Goal: Task Accomplishment & Management: Use online tool/utility

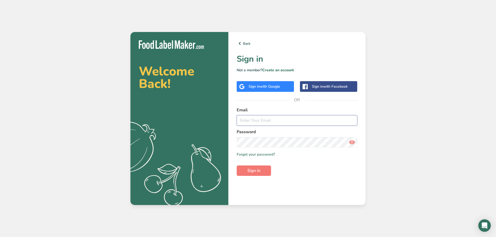
click at [263, 120] on input "email" at bounding box center [297, 120] width 121 height 10
type input "[EMAIL_ADDRESS][DOMAIN_NAME]"
click at [252, 172] on span "Sign in" at bounding box center [254, 171] width 13 height 6
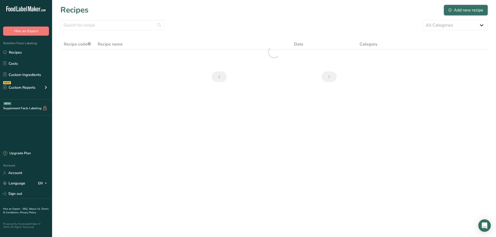
click at [459, 9] on div "Add new recipe" at bounding box center [466, 10] width 35 height 6
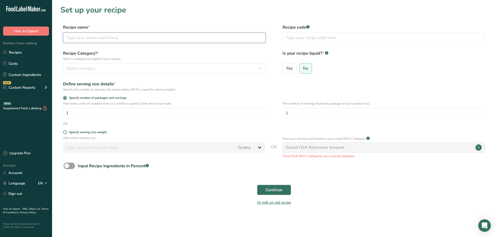
click at [90, 39] on input "text" at bounding box center [164, 38] width 203 height 10
type input "[PERSON_NAME]"
click at [64, 133] on span at bounding box center [65, 133] width 4 height 4
click at [64, 133] on input "Specify serving size weight" at bounding box center [64, 132] width 3 height 3
radio input "true"
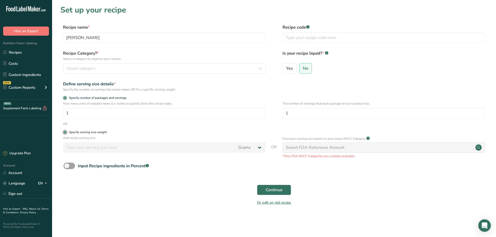
radio input "false"
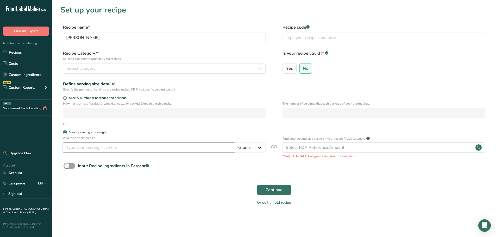
click at [75, 148] on input "number" at bounding box center [149, 148] width 172 height 10
type input "200"
click at [276, 190] on span "Continue" at bounding box center [274, 190] width 17 height 6
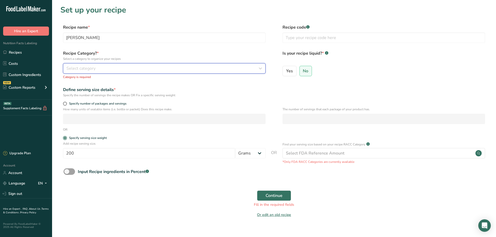
click at [80, 69] on span "Select category" at bounding box center [80, 68] width 29 height 6
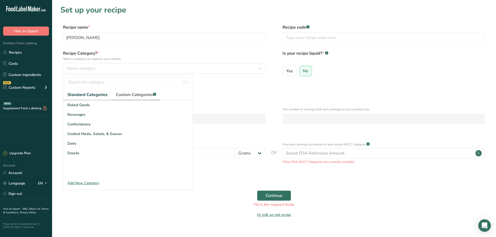
click at [131, 97] on span "Custom Categories .a-a{fill:#347362;}.b-a{fill:#fff;}" at bounding box center [136, 95] width 40 height 6
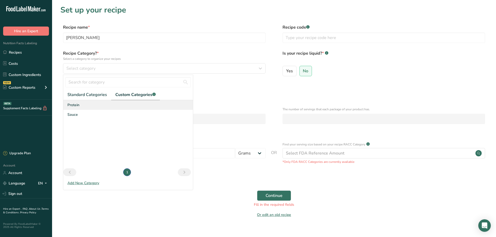
click at [69, 105] on span "Protein" at bounding box center [73, 104] width 12 height 5
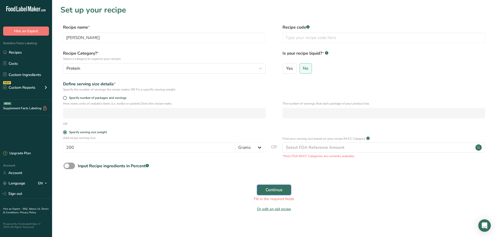
click at [275, 189] on span "Continue" at bounding box center [274, 190] width 17 height 6
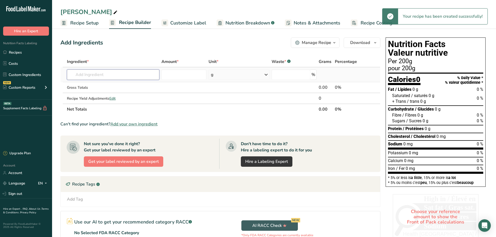
click at [97, 76] on input "text" at bounding box center [113, 75] width 93 height 10
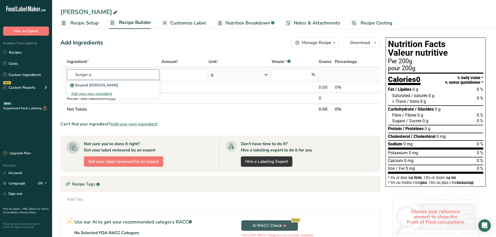
type input "burger"
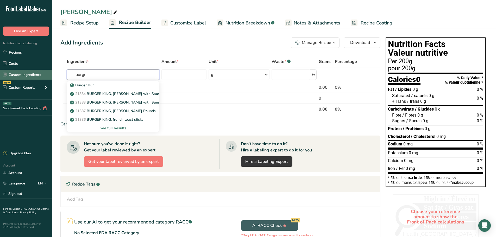
drag, startPoint x: 92, startPoint y: 74, endPoint x: 44, endPoint y: 72, distance: 48.0
click at [44, 72] on div ".a-20{fill:#fff;} Hire an Expert Nutrition Facts Labeling Recipes Costs Custom …" at bounding box center [248, 147] width 496 height 294
type input "ground beef"
click at [119, 128] on div "See full Results" at bounding box center [113, 128] width 84 height 5
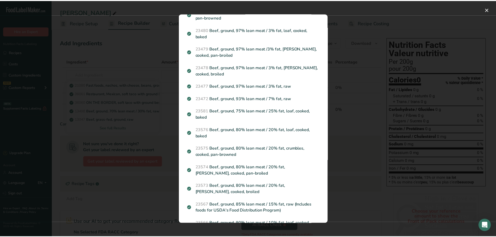
scroll to position [391, 0]
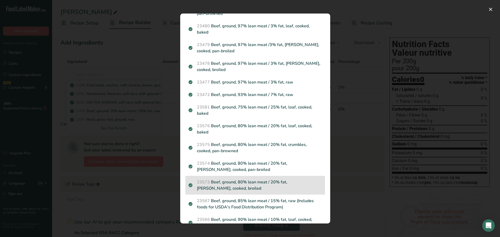
click at [253, 182] on p "23573 Beef, ground, 80% lean meat / 20% fat, [PERSON_NAME], cooked, broiled" at bounding box center [255, 185] width 133 height 13
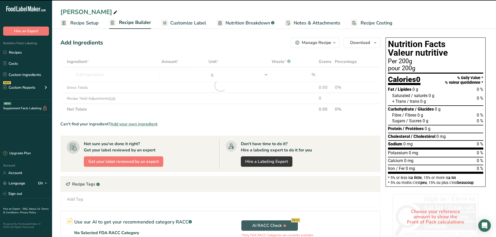
type input "0"
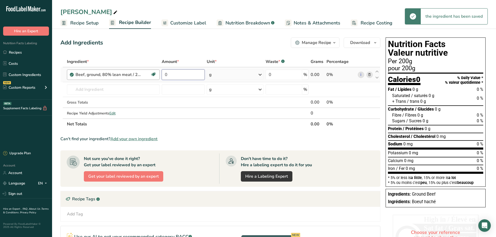
drag, startPoint x: 171, startPoint y: 73, endPoint x: 158, endPoint y: 75, distance: 13.1
click at [158, 75] on tr "Beef, ground, 80% lean meat / 20% fat, [PERSON_NAME], cooked, broiled Dairy fre…" at bounding box center [221, 74] width 320 height 15
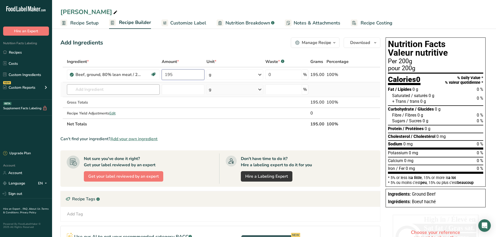
type input "195"
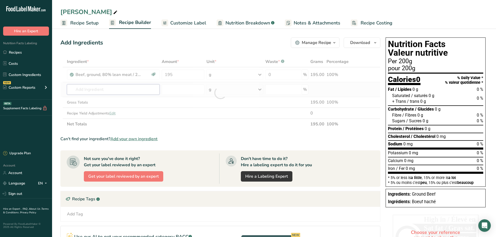
click at [124, 91] on div "Ingredient * Amount * Unit * Waste * .a-a{fill:#347362;}.b-a{fill:#fff;} Grams …" at bounding box center [220, 92] width 320 height 73
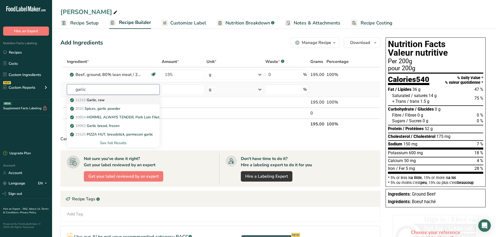
type input "garlic"
click at [86, 101] on span "11215" at bounding box center [80, 100] width 10 height 5
type input "Garlic, raw"
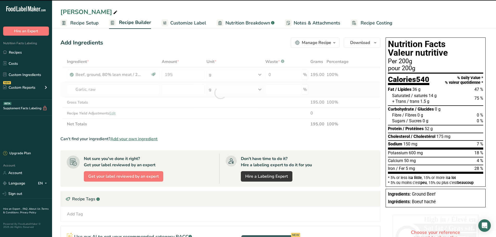
type input "0"
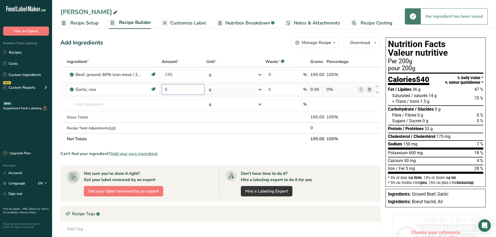
click at [177, 91] on input "0" at bounding box center [183, 89] width 43 height 10
type input "2"
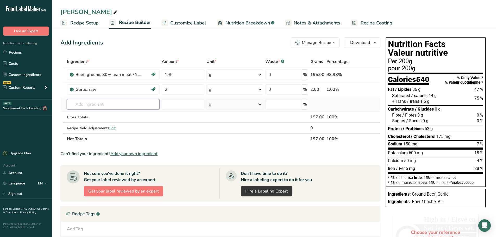
click at [109, 104] on div "Ingredient * Amount * Unit * Waste * .a-a{fill:#347362;}.b-a{fill:#fff;} Grams …" at bounding box center [220, 100] width 320 height 88
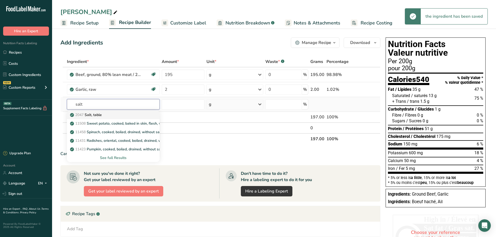
type input "salt"
click at [96, 114] on p "2047 Salt, table" at bounding box center [86, 114] width 31 height 5
type input "Salt, table"
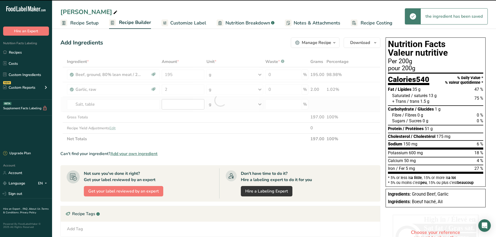
type input "0"
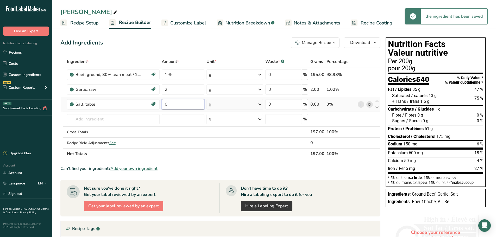
drag, startPoint x: 173, startPoint y: 107, endPoint x: 161, endPoint y: 107, distance: 12.5
click at [161, 107] on td "0" at bounding box center [183, 104] width 45 height 15
type input "1"
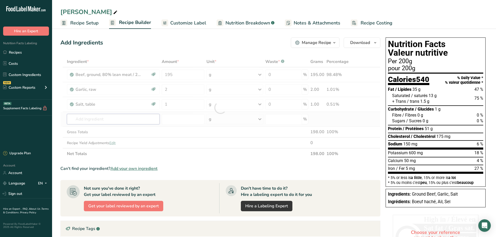
click at [85, 121] on div "Ingredient * Amount * Unit * Waste * .a-a{fill:#347362;}.b-a{fill:#fff;} Grams …" at bounding box center [220, 107] width 320 height 103
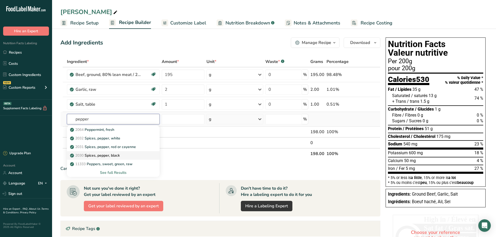
type input "pepper"
click at [111, 157] on p "2030 Spices, pepper, black" at bounding box center [95, 155] width 49 height 5
type input "Spices, pepper, black"
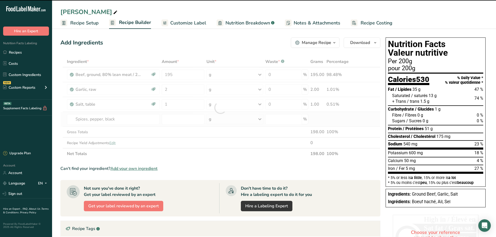
type input "0"
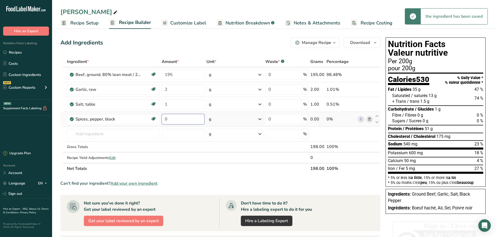
click at [171, 120] on input "0" at bounding box center [183, 119] width 43 height 10
drag, startPoint x: 171, startPoint y: 120, endPoint x: 165, endPoint y: 121, distance: 6.3
click at [165, 121] on input "0" at bounding box center [183, 119] width 43 height 10
type input "1"
click at [173, 75] on div "Ingredient * Amount * Unit * Waste * .a-a{fill:#347362;}.b-a{fill:#fff;} Grams …" at bounding box center [220, 115] width 320 height 118
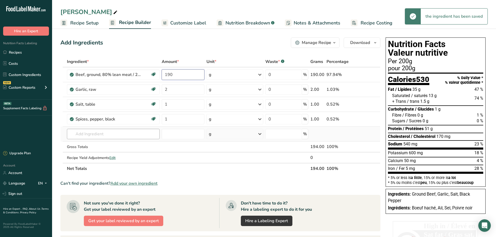
type input "190"
click at [102, 136] on div "Ingredient * Amount * Unit * Waste * .a-a{fill:#347362;}.b-a{fill:#fff;} Grams …" at bounding box center [220, 115] width 320 height 118
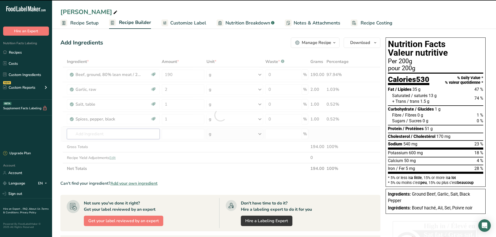
type input "b"
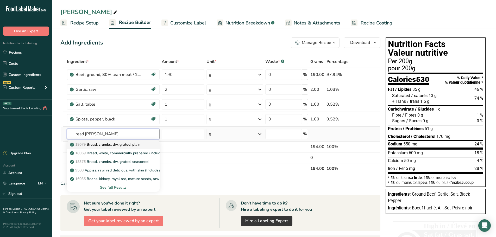
type input "read [PERSON_NAME]"
click at [103, 146] on p "18079 Bread, crumbs, dry, grated, plain" at bounding box center [105, 144] width 69 height 5
type input "Bread, crumbs, dry, grated, plain"
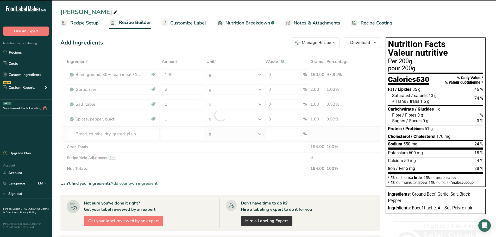
type input "0"
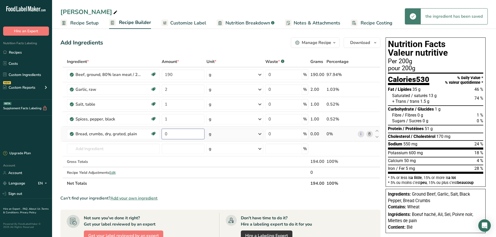
click at [173, 134] on input "0" at bounding box center [183, 134] width 43 height 10
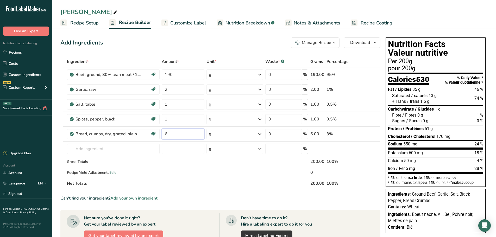
type input "6"
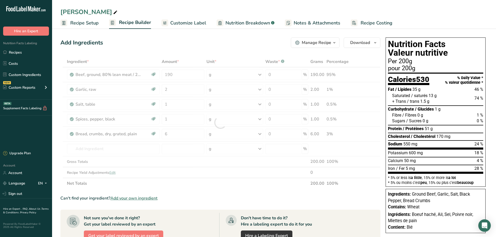
click at [171, 192] on section "Ingredient * Amount * Unit * Waste * .a-a{fill:#347362;}.b-a{fill:#fff;} Grams …" at bounding box center [220, 203] width 320 height 295
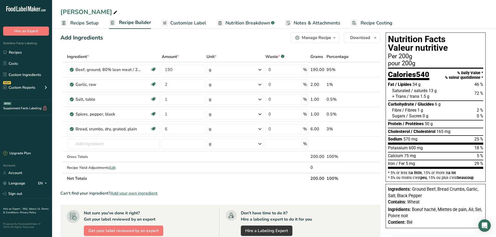
scroll to position [0, 0]
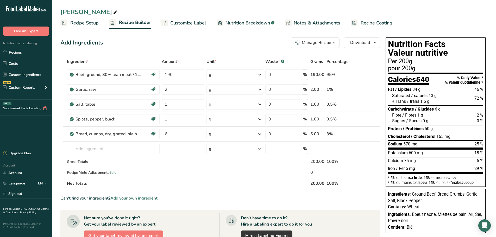
click at [84, 24] on span "Recipe Setup" at bounding box center [84, 23] width 28 height 7
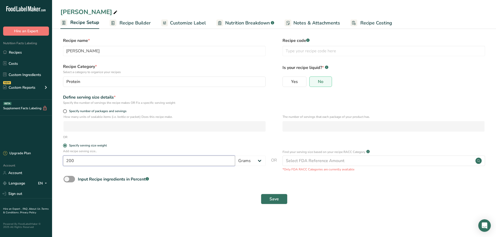
drag, startPoint x: 84, startPoint y: 161, endPoint x: 60, endPoint y: 163, distance: 24.0
click at [60, 163] on section "Recipe name * [PERSON_NAME] Recipe code .a-a{fill:#347362;}.b-a{fill:#fff;} Rec…" at bounding box center [274, 121] width 444 height 189
type input "150"
click at [237, 212] on section "Recipe name * [PERSON_NAME] Recipe code .a-a{fill:#347362;}.b-a{fill:#fff;} Rec…" at bounding box center [274, 121] width 444 height 189
click at [270, 199] on span "Save" at bounding box center [274, 199] width 9 height 6
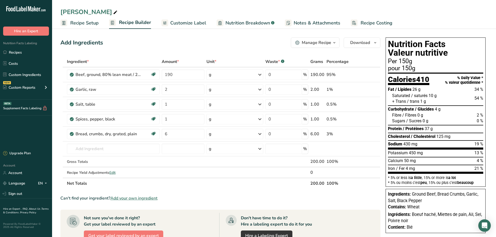
click at [194, 23] on span "Customize Label" at bounding box center [188, 23] width 36 height 7
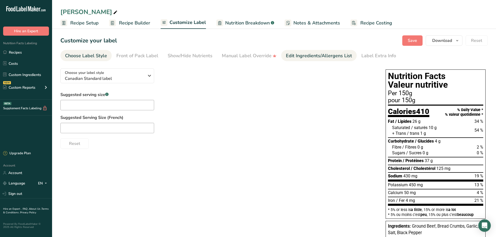
click at [298, 56] on div "Edit Ingredients/Allergens List" at bounding box center [319, 55] width 66 height 7
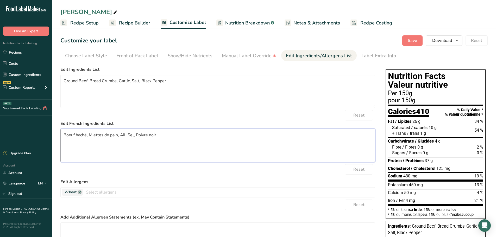
drag, startPoint x: 158, startPoint y: 135, endPoint x: 29, endPoint y: 134, distance: 128.7
click at [29, 134] on div ".a-20{fill:#fff;} Hire an Expert Nutrition Facts Labeling Recipes Costs Custom …" at bounding box center [248, 148] width 496 height 296
click at [191, 23] on span "Customize Label" at bounding box center [188, 22] width 36 height 7
click at [245, 26] on span "Nutrition Breakdown" at bounding box center [247, 23] width 45 height 7
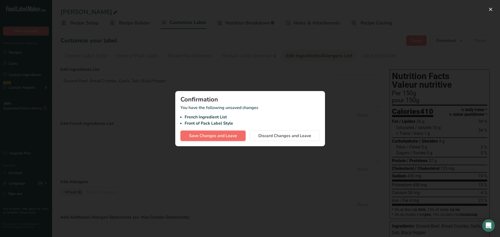
click at [216, 135] on span "Save Changes and Leave" at bounding box center [213, 136] width 48 height 6
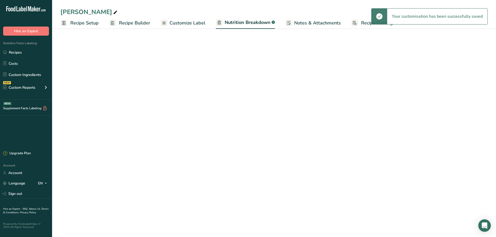
select select "Calories"
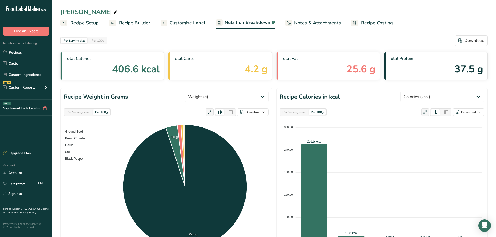
click at [184, 24] on span "Customize Label" at bounding box center [188, 23] width 36 height 7
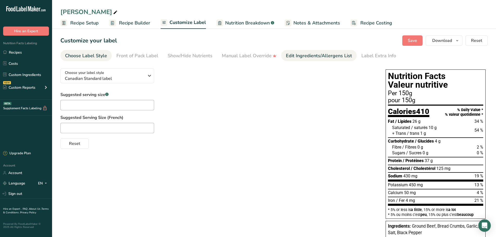
click at [310, 59] on link "Edit Ingredients/Allergens List" at bounding box center [319, 56] width 66 height 12
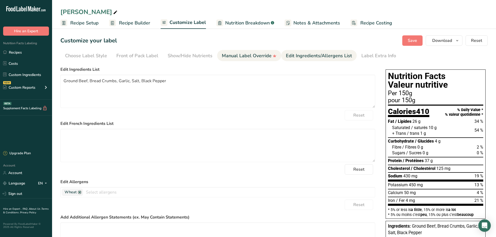
click at [236, 56] on div "Manual Label Override" at bounding box center [249, 55] width 55 height 7
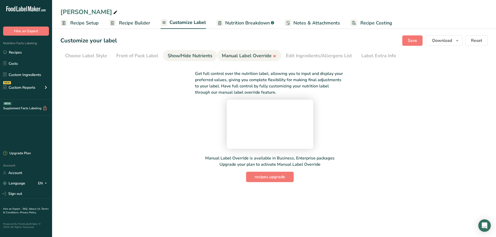
click at [185, 60] on link "Show/Hide Nutrients" at bounding box center [190, 56] width 45 height 12
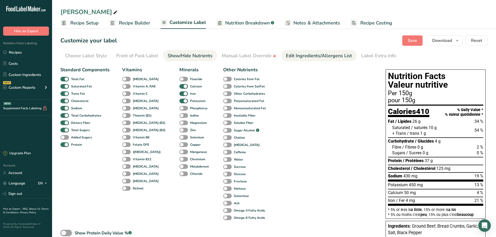
click at [304, 59] on link "Edit Ingredients/Allergens List" at bounding box center [319, 56] width 66 height 12
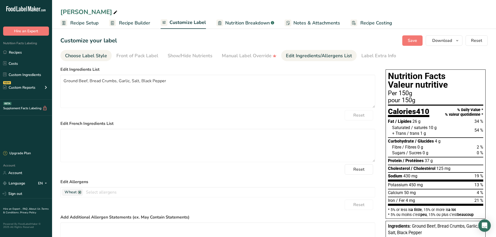
click at [80, 58] on div "Choose Label Style" at bounding box center [86, 55] width 42 height 7
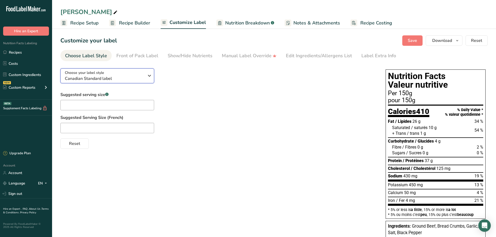
click at [91, 77] on span "Canadian Standard label" at bounding box center [104, 79] width 79 height 6
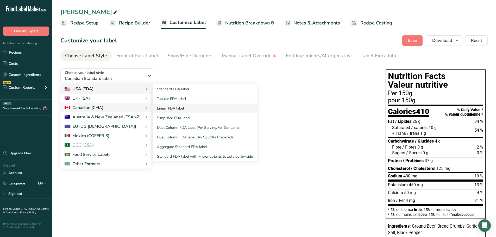
click at [171, 108] on link "Linear FDA label" at bounding box center [205, 109] width 104 height 10
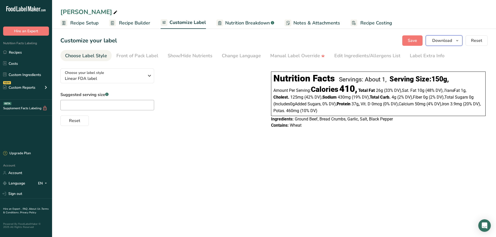
click at [444, 41] on span "Download" at bounding box center [443, 41] width 20 height 6
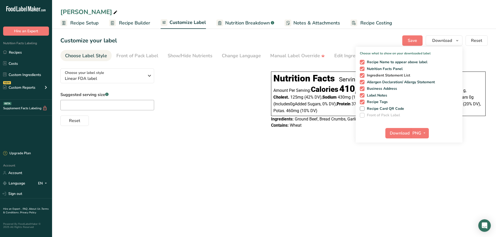
click at [363, 76] on span at bounding box center [362, 75] width 5 height 5
click at [363, 76] on input "Ingredient Statement List" at bounding box center [361, 75] width 3 height 3
checkbox input "false"
click at [363, 83] on span at bounding box center [362, 82] width 5 height 5
click at [363, 83] on input "Allergen Declaration/ Allergy Statement" at bounding box center [361, 82] width 3 height 3
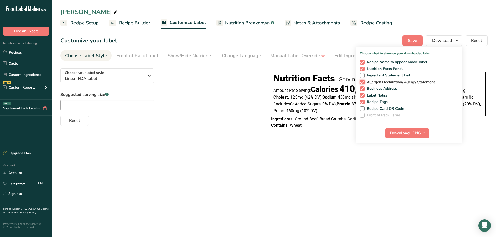
checkbox input "false"
click at [363, 90] on span at bounding box center [362, 89] width 5 height 5
click at [363, 90] on input "Business Address" at bounding box center [361, 88] width 3 height 3
checkbox input "false"
click at [364, 60] on span at bounding box center [362, 62] width 5 height 5
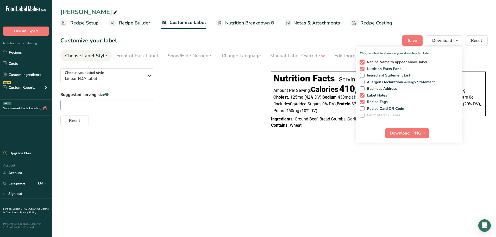
click at [364, 60] on input "Recipe Name to appear above label" at bounding box center [361, 61] width 3 height 3
checkbox input "false"
click at [363, 96] on span at bounding box center [362, 95] width 5 height 5
click at [363, 96] on input "Label Notes" at bounding box center [361, 95] width 3 height 3
checkbox input "false"
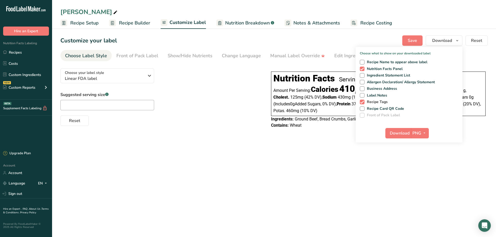
click at [364, 104] on span at bounding box center [362, 102] width 5 height 5
click at [364, 104] on input "Recipe Tags" at bounding box center [361, 101] width 3 height 3
checkbox input "false"
click at [402, 131] on span "Download" at bounding box center [400, 133] width 20 height 6
